Goal: Contribute content: Add original content to the website for others to see

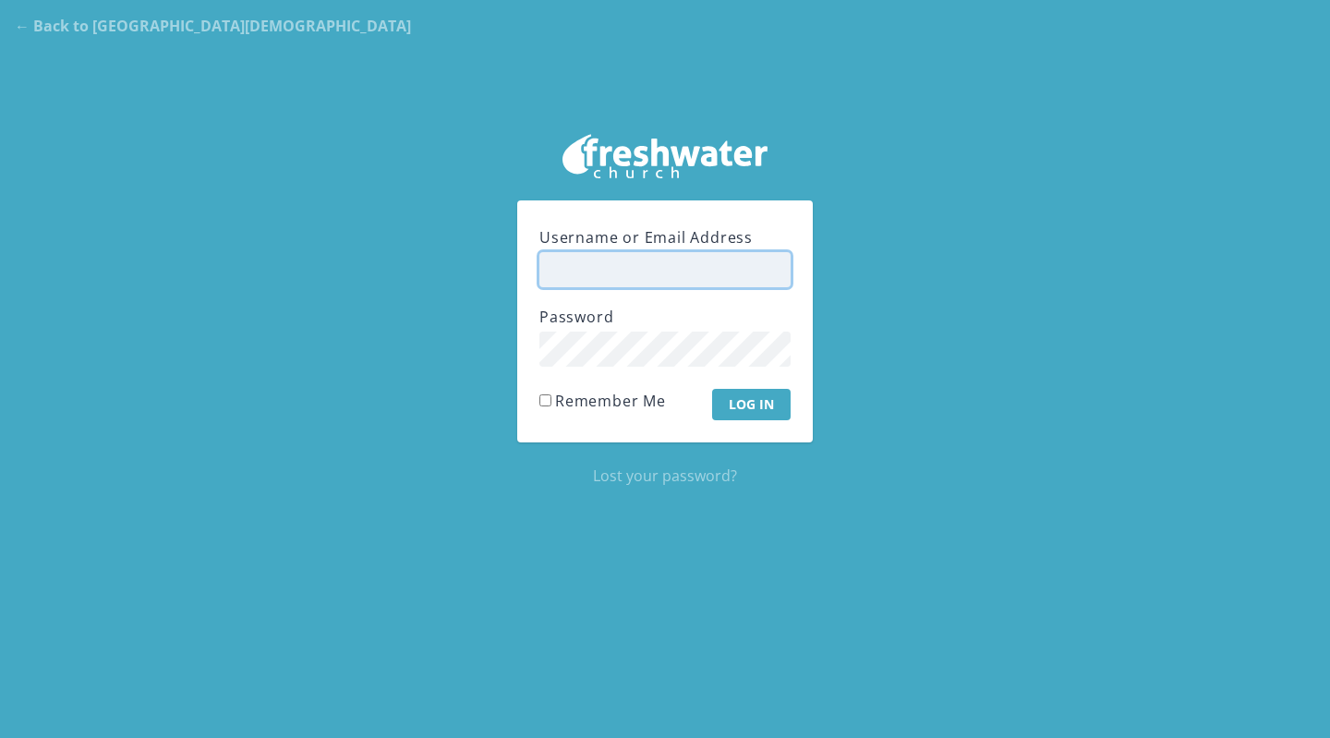
type input "[PERSON_NAME]"
click at [746, 409] on input "Log In" at bounding box center [751, 404] width 78 height 31
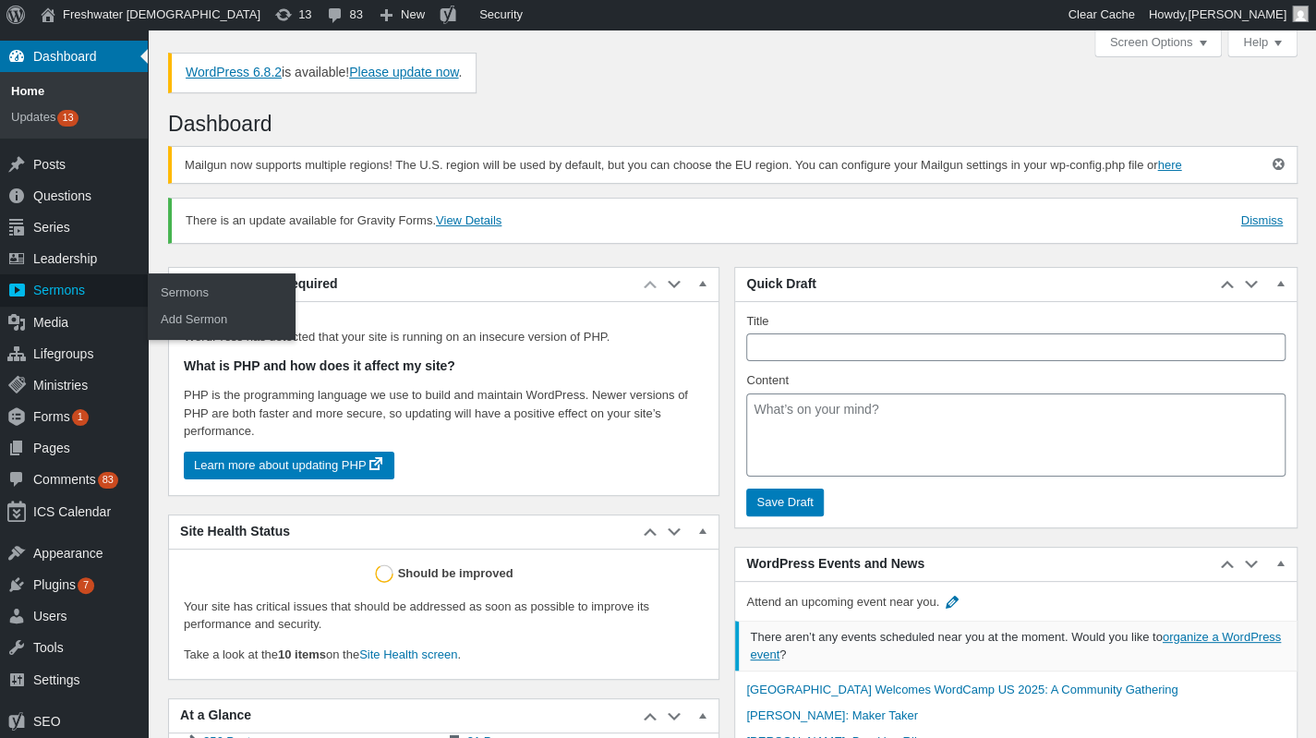
click at [46, 291] on div "Sermons" at bounding box center [74, 289] width 148 height 31
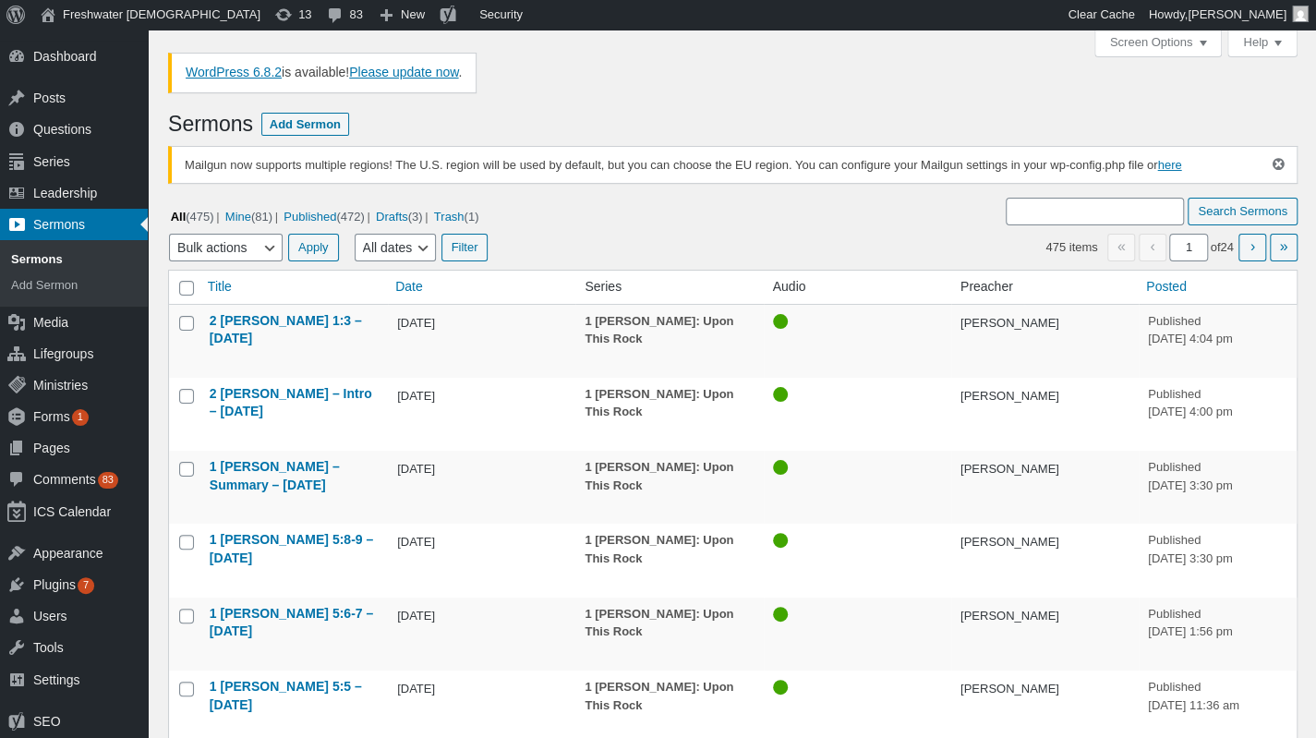
click at [282, 122] on link "Add Sermon" at bounding box center [305, 124] width 88 height 23
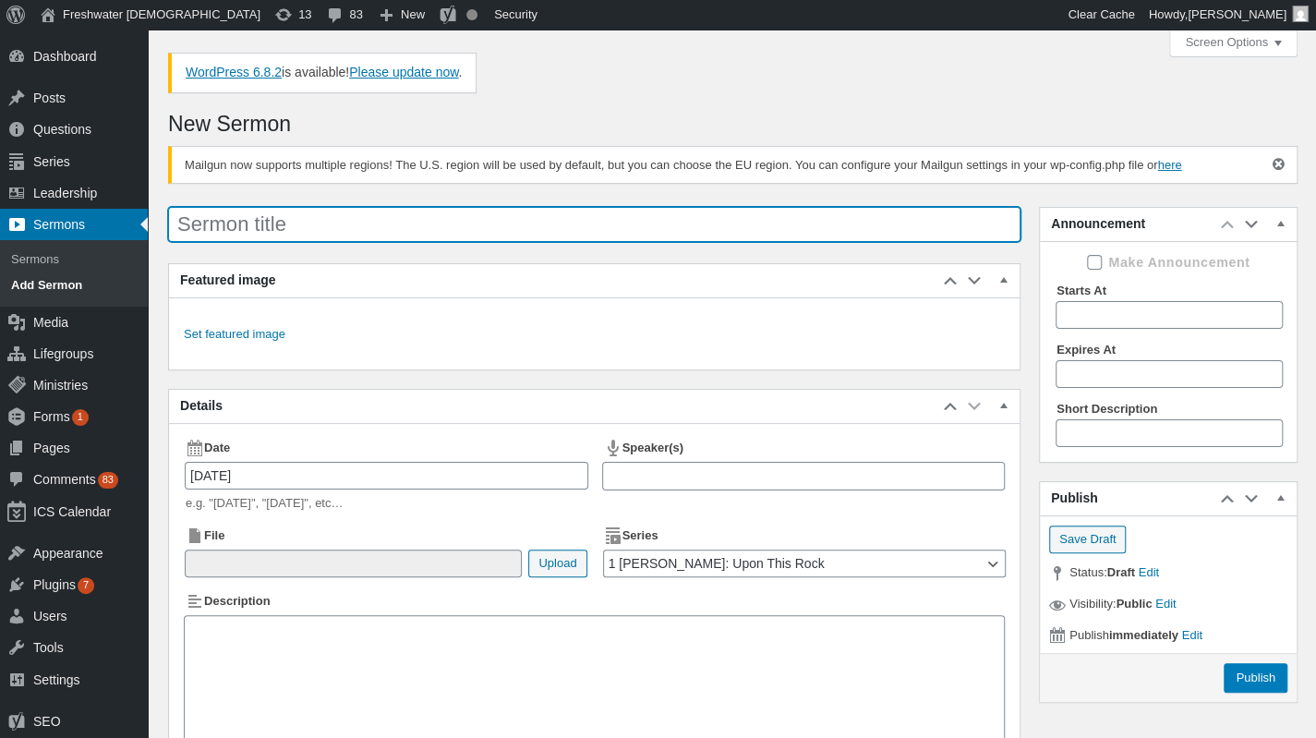
click at [319, 212] on input "Sermon title" at bounding box center [594, 224] width 852 height 35
paste input "2 Peter 1:4 - 09/07/2025"
type input "2 Peter 1:4 - 09/07/2025"
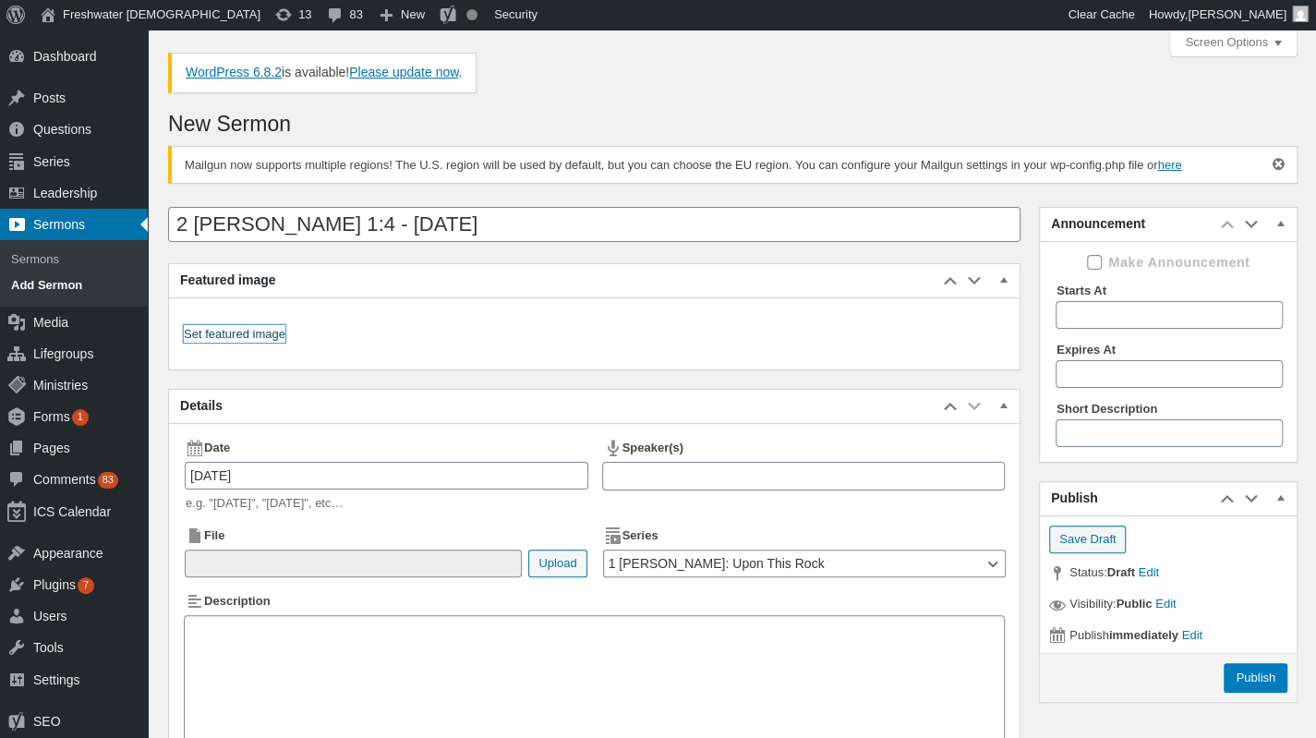
click at [205, 338] on link "Set featured image" at bounding box center [235, 334] width 102 height 18
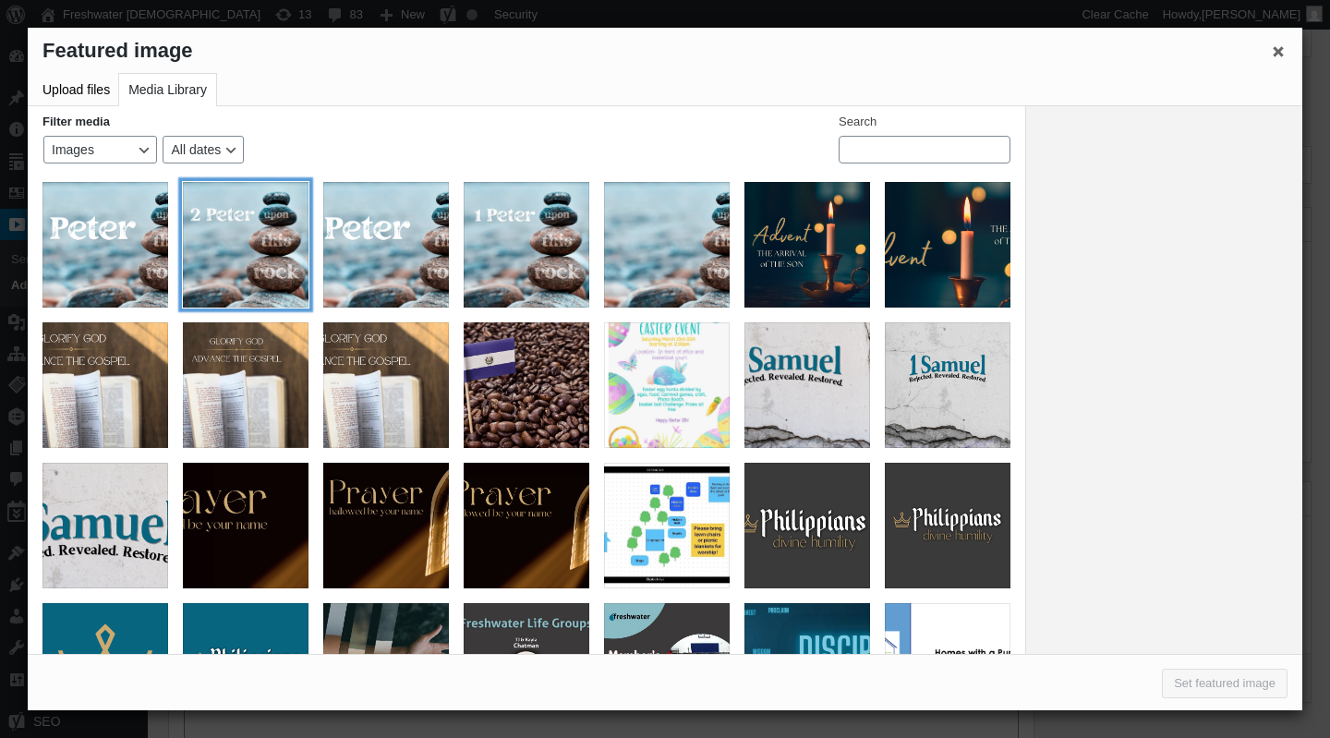
click at [259, 261] on div "2 Peter Graphic Social Media" at bounding box center [246, 245] width 126 height 126
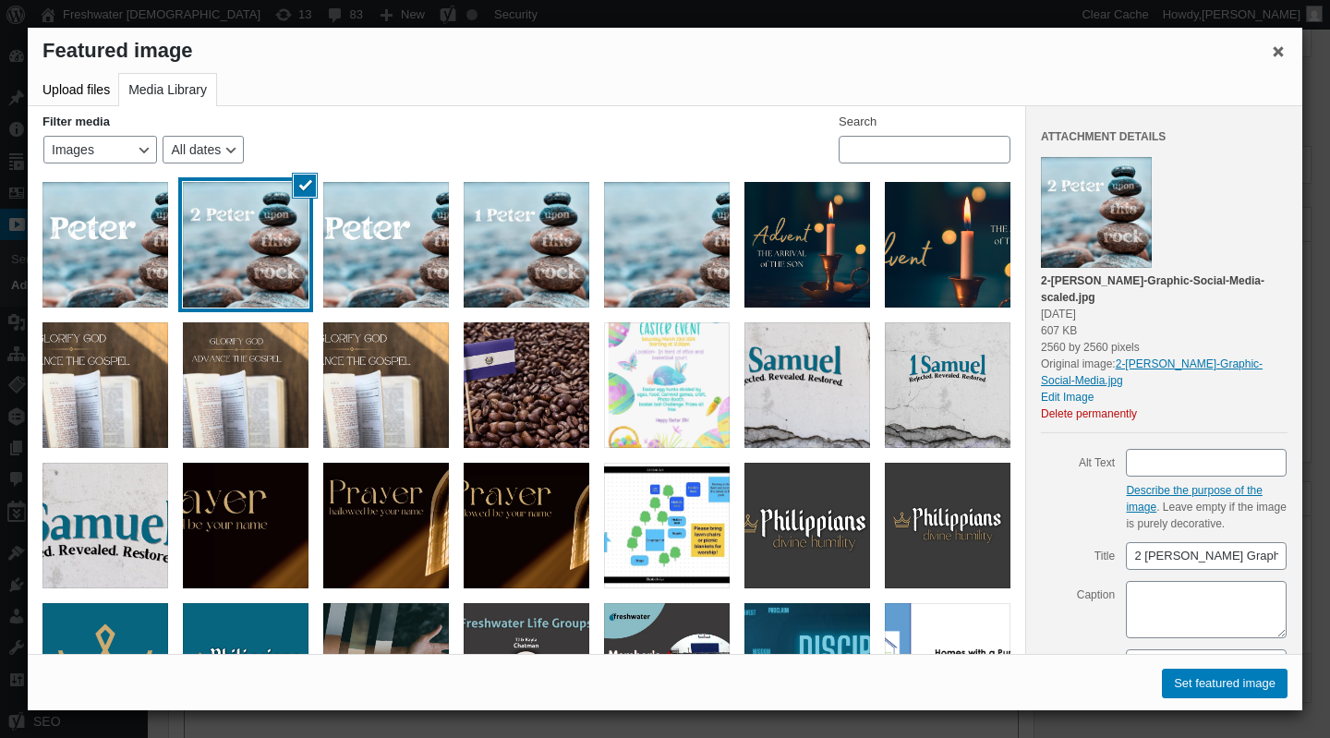
click at [1260, 702] on div "Featured image Actions Menu Featured image Upload files Media Library Filter me…" at bounding box center [665, 369] width 1274 height 682
click at [1248, 681] on button "Set featured image" at bounding box center [1225, 684] width 126 height 30
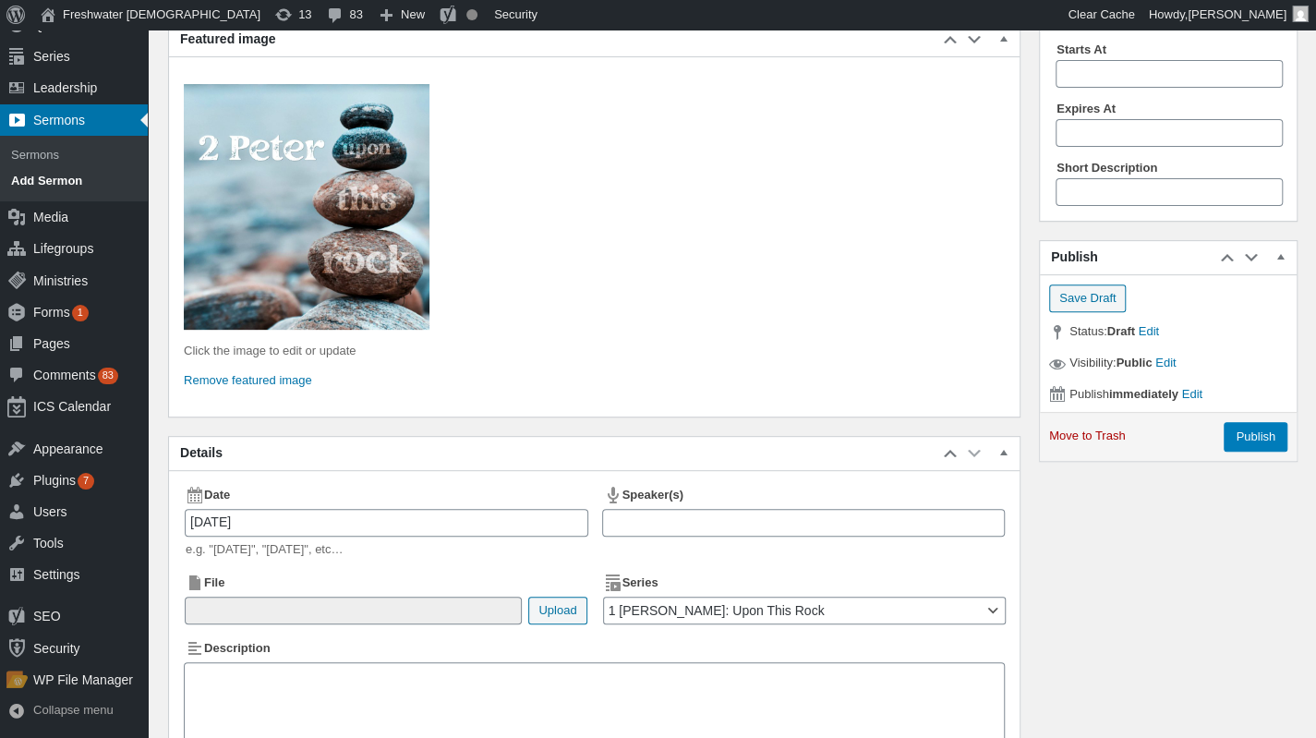
scroll to position [277, 0]
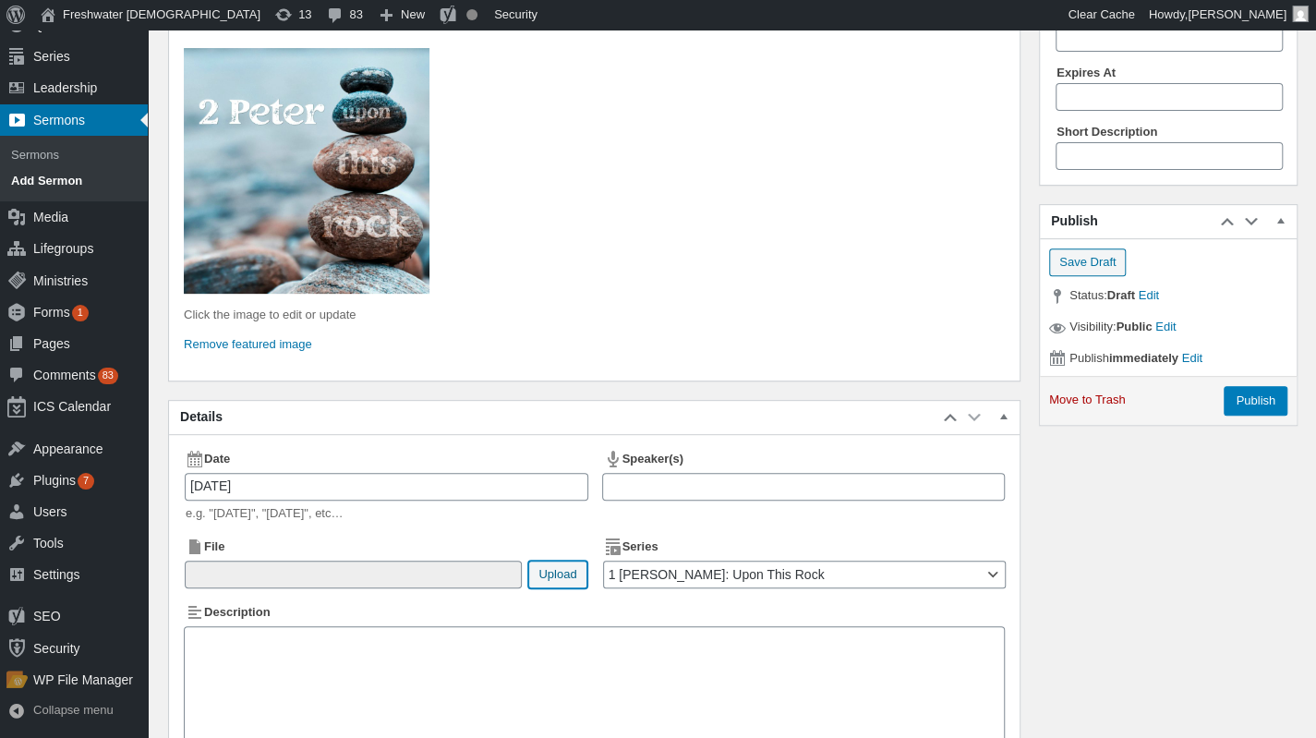
click at [551, 567] on button "Upload" at bounding box center [557, 575] width 58 height 28
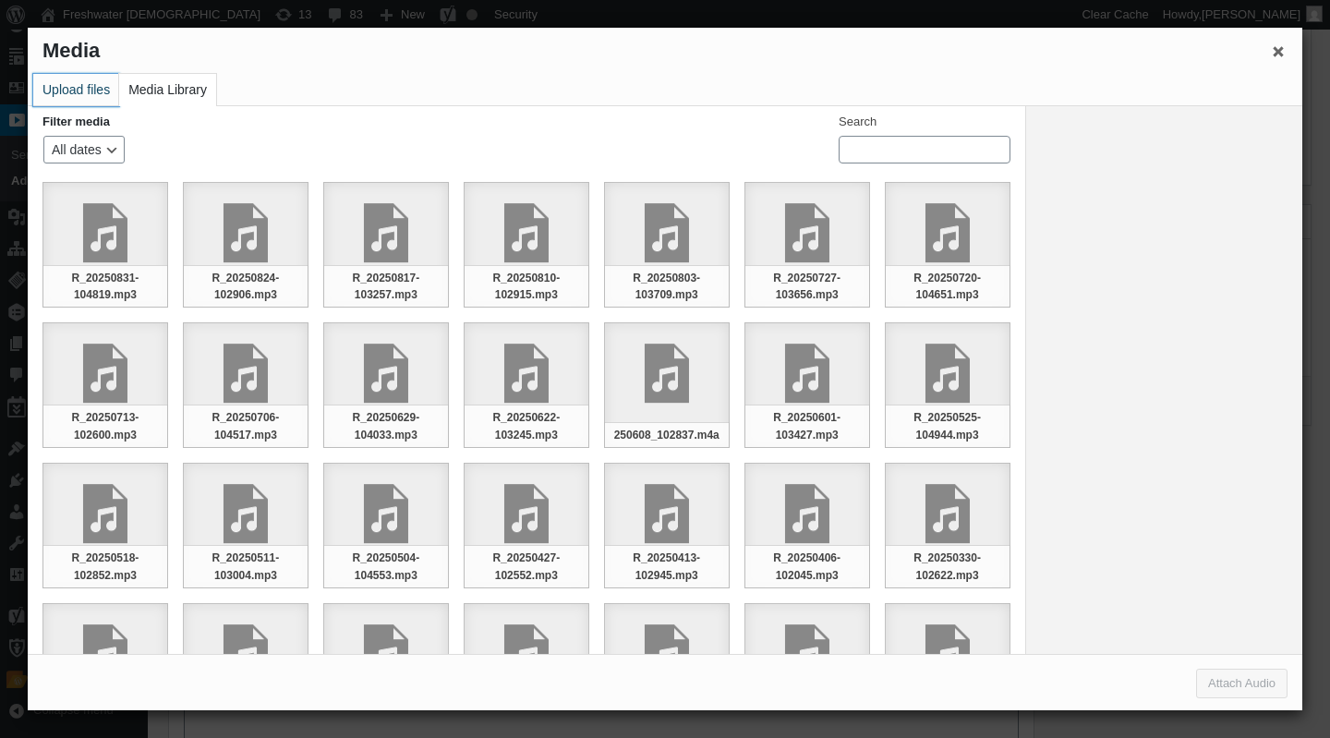
click at [78, 82] on button "Upload files" at bounding box center [76, 90] width 86 height 32
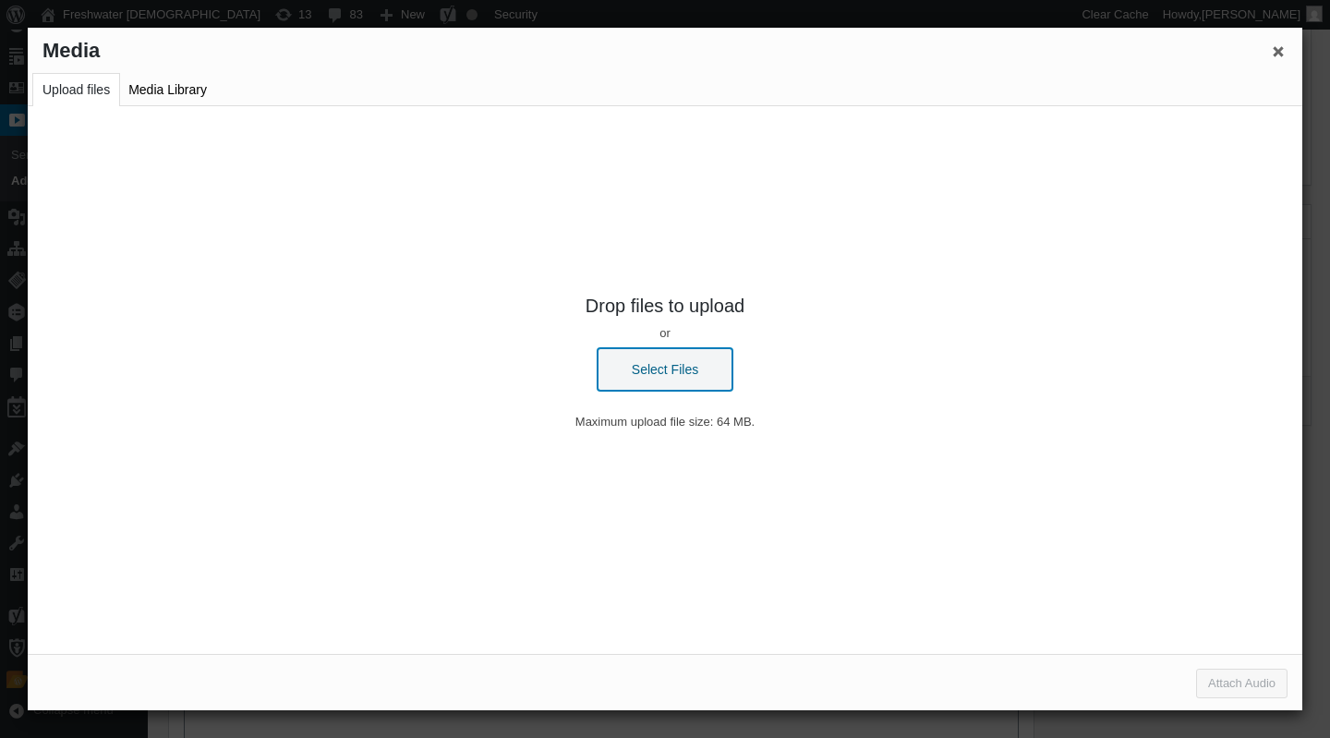
click at [670, 375] on button "Select Files" at bounding box center [664, 369] width 135 height 42
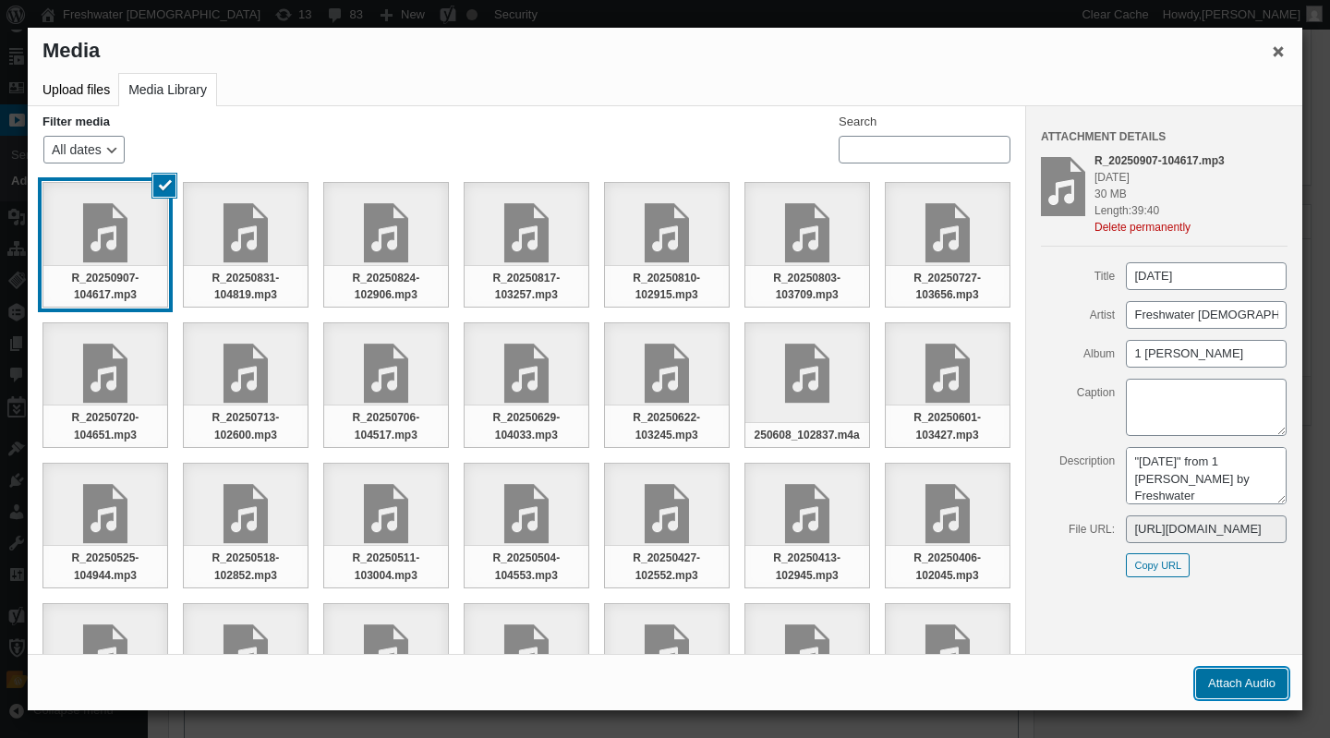
click at [1250, 685] on button "Attach Audio" at bounding box center [1241, 684] width 91 height 30
type input"] "/[DEMOGRAPHIC_DATA]/2025/09/R_20250907-104617.mp3"
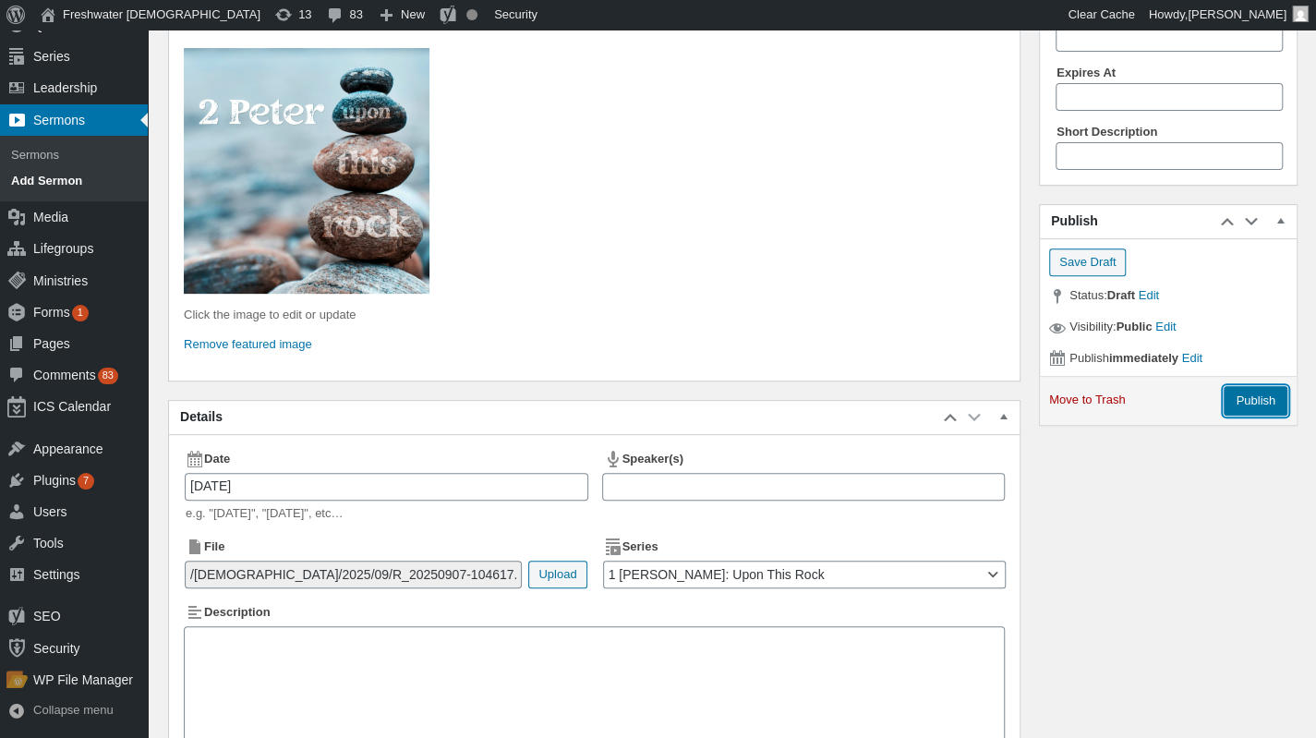
click at [1267, 391] on input "Publish" at bounding box center [1255, 401] width 64 height 30
